Goal: Find specific page/section: Find specific page/section

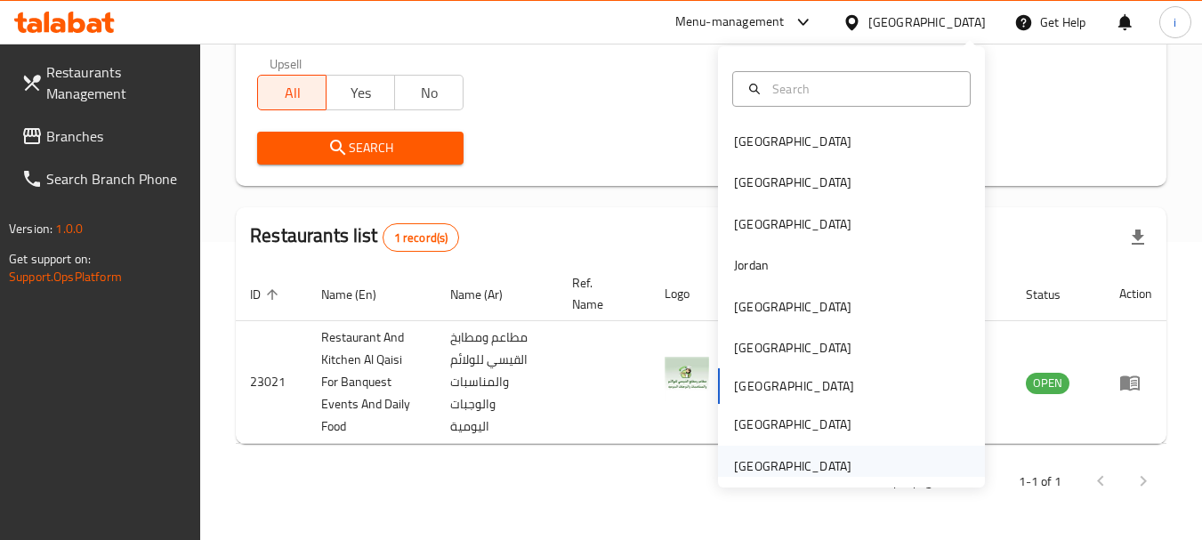
click at [767, 463] on div "[GEOGRAPHIC_DATA]" at bounding box center [792, 466] width 117 height 20
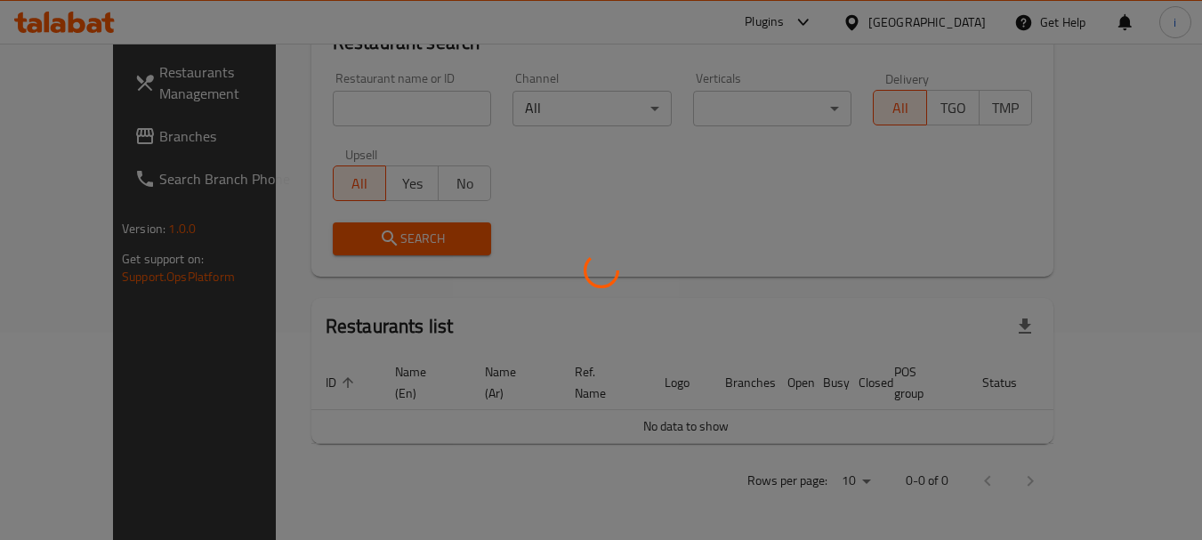
scroll to position [187, 0]
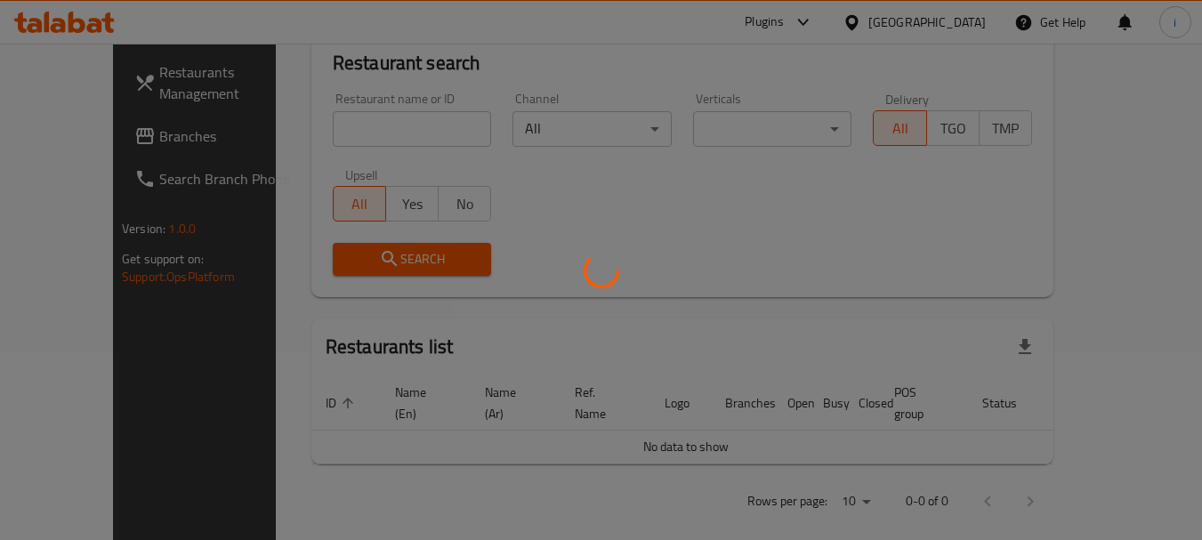
click at [63, 147] on div at bounding box center [601, 270] width 1202 height 540
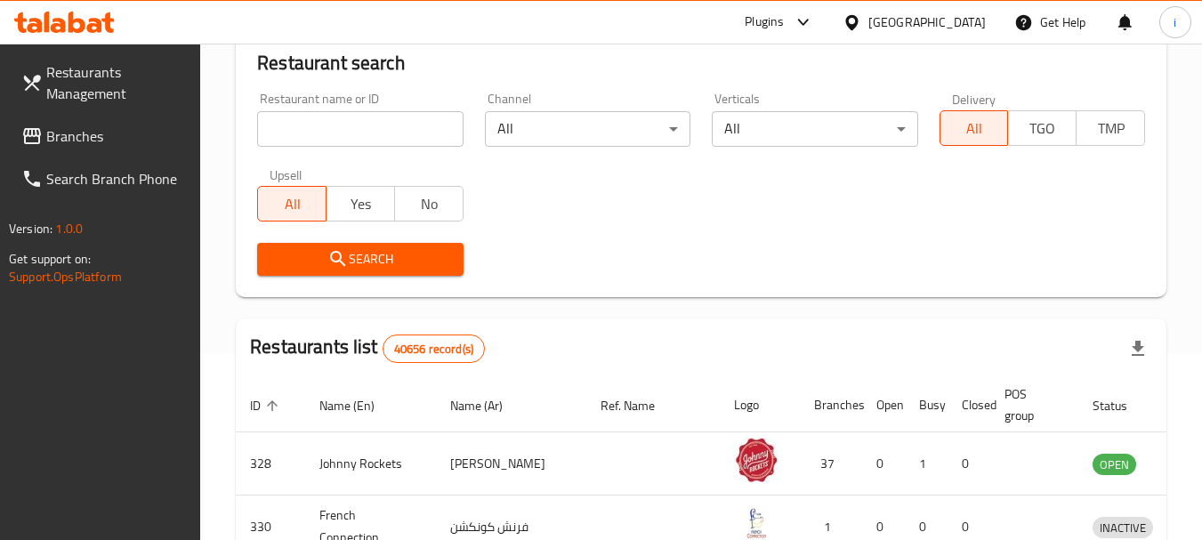
scroll to position [298, 0]
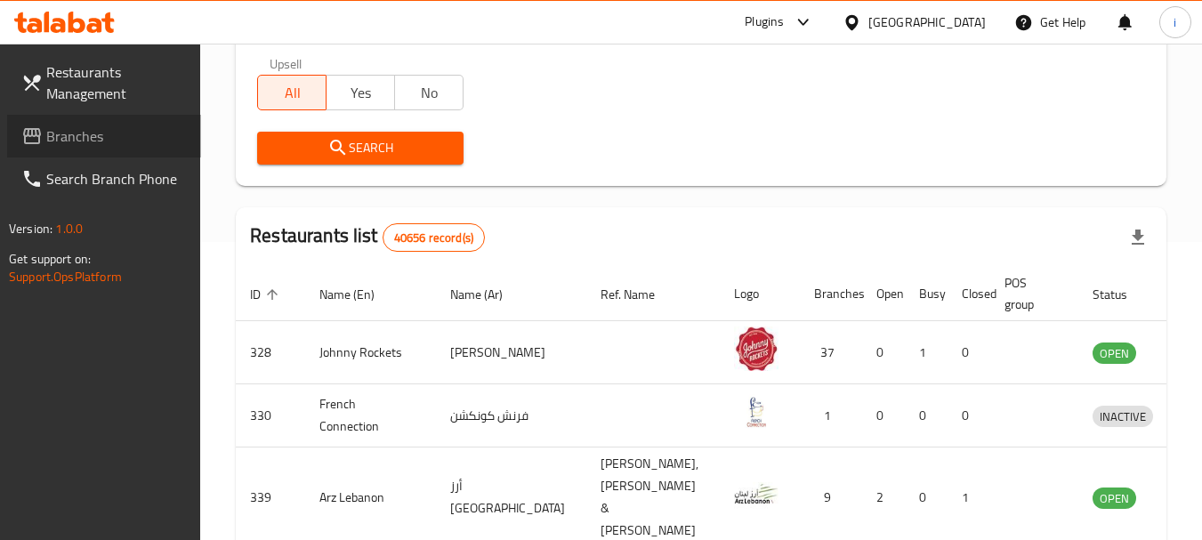
click at [80, 134] on span "Branches" at bounding box center [116, 135] width 141 height 21
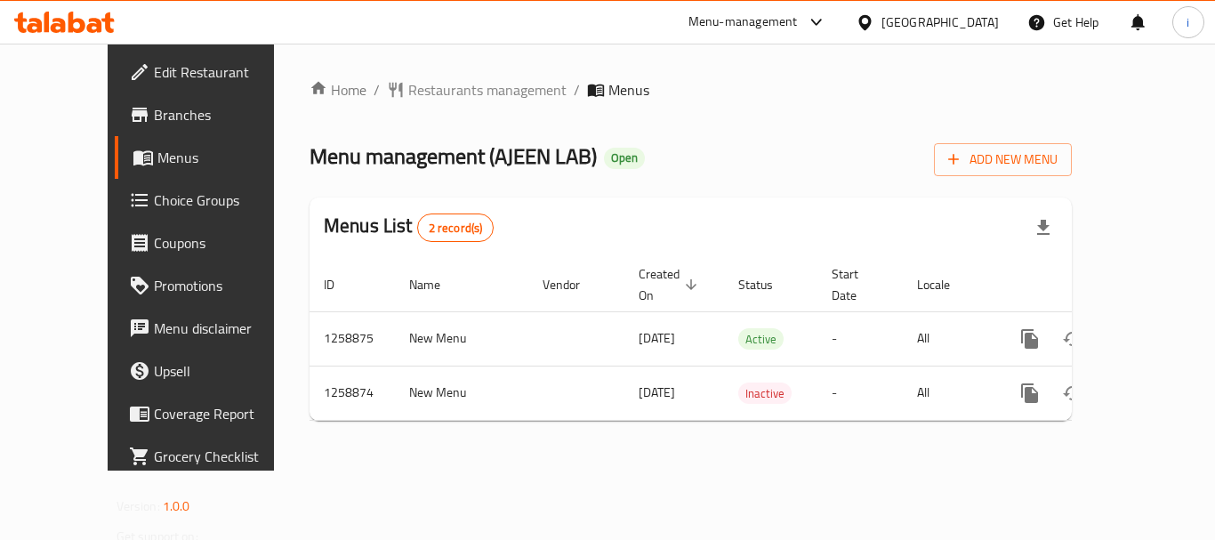
click at [420, 92] on span "Restaurants management" at bounding box center [487, 89] width 158 height 21
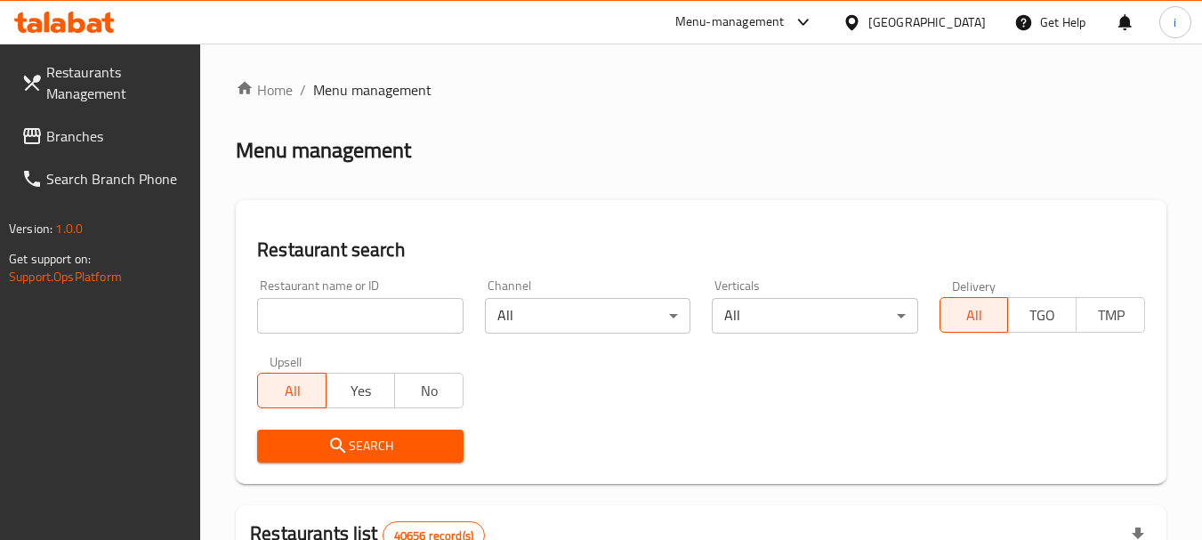
click at [351, 315] on div at bounding box center [601, 270] width 1202 height 540
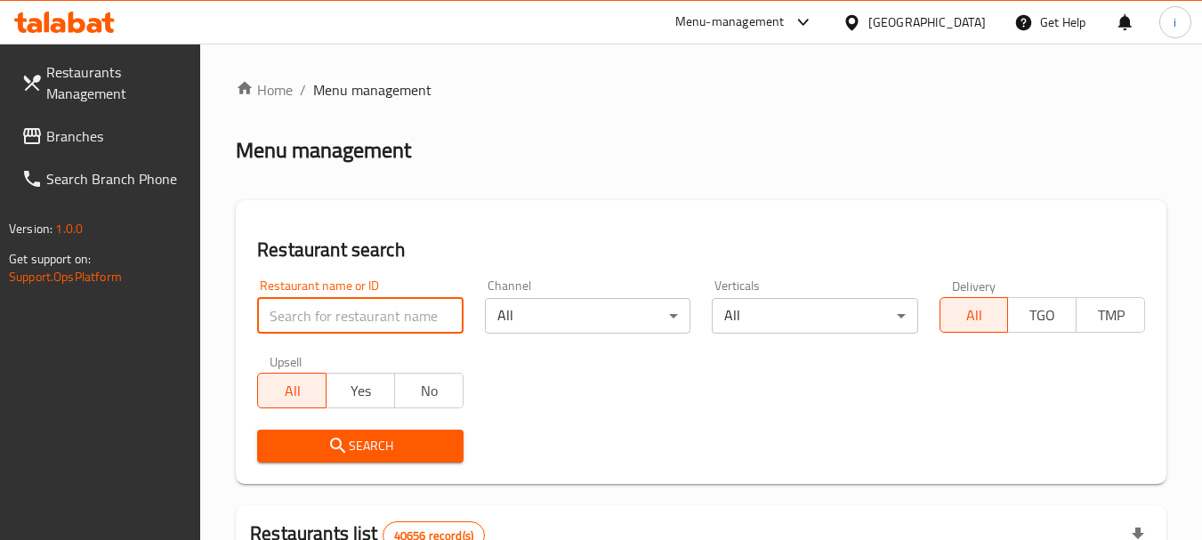
click at [351, 315] on input "search" at bounding box center [360, 316] width 206 height 36
paste input "684210"
type input "684210"
click button "Search" at bounding box center [360, 446] width 206 height 33
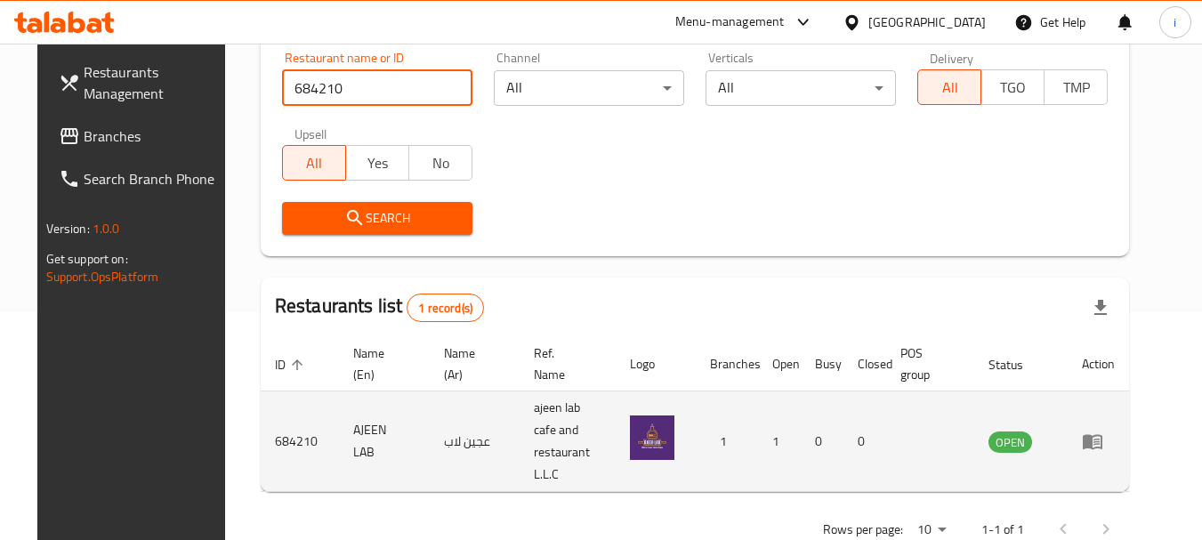
scroll to position [238, 0]
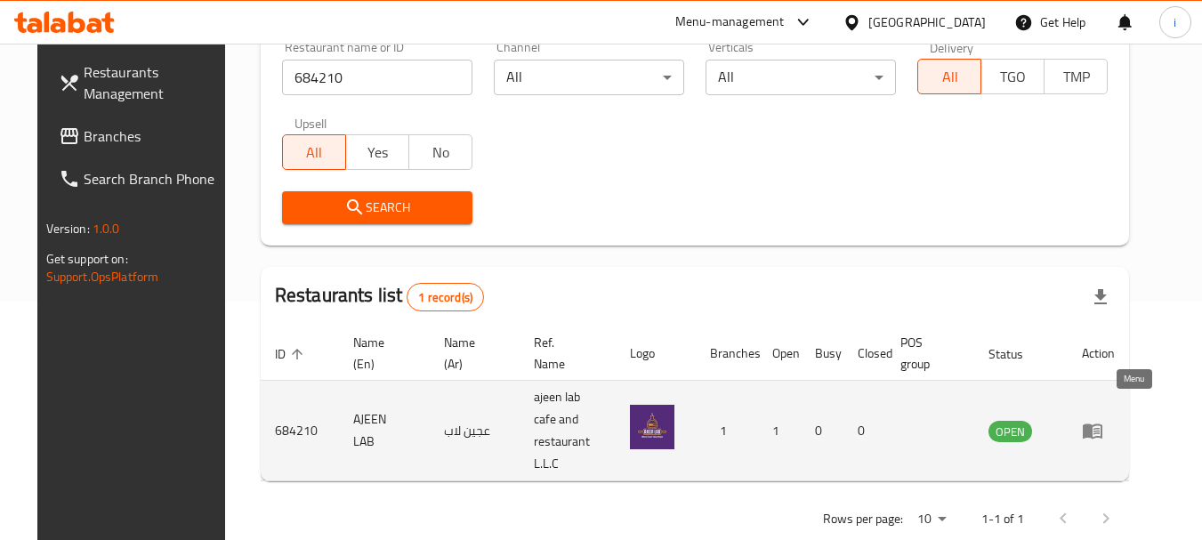
click at [1103, 420] on icon "enhanced table" at bounding box center [1092, 430] width 21 height 21
